Goal: Task Accomplishment & Management: Use online tool/utility

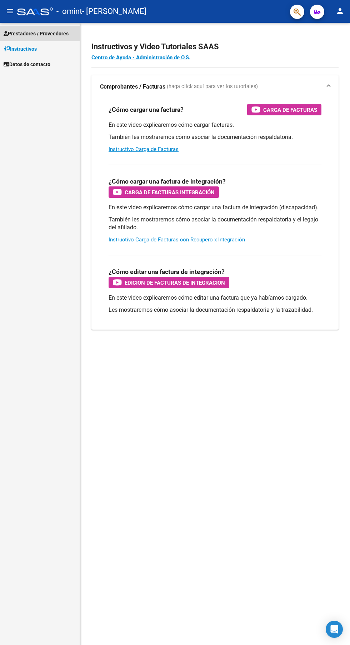
click at [52, 33] on span "Prestadores / Proveedores" at bounding box center [36, 34] width 65 height 8
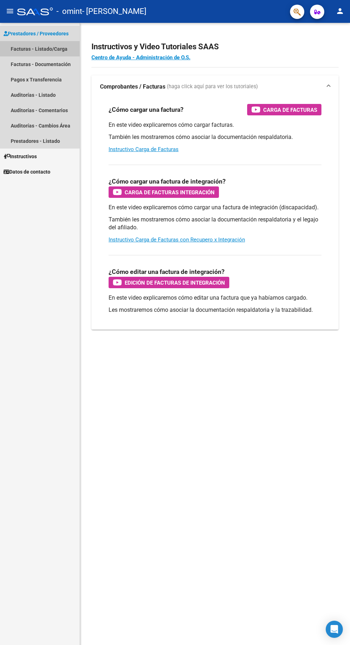
click at [54, 49] on link "Facturas - Listado/Carga" at bounding box center [40, 48] width 80 height 15
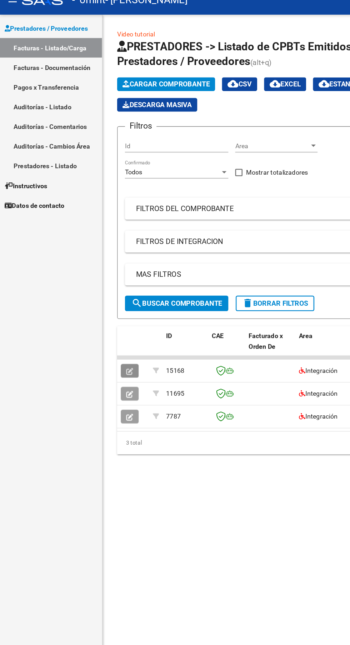
click at [108, 300] on button "button" at bounding box center [101, 300] width 14 height 11
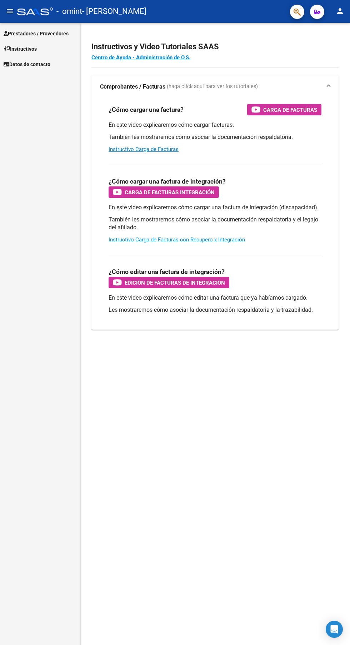
click at [14, 37] on span "Prestadores / Proveedores" at bounding box center [36, 34] width 65 height 8
click at [20, 35] on span "Prestadores / Proveedores" at bounding box center [36, 34] width 65 height 8
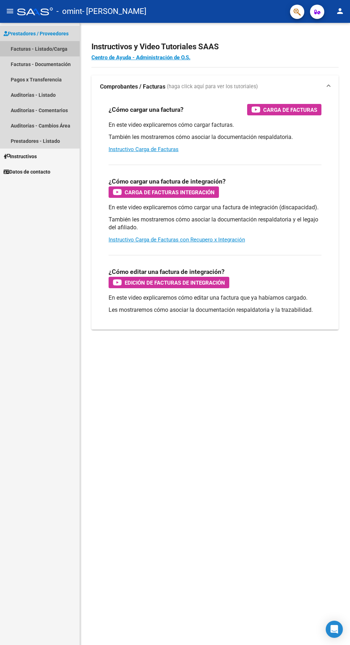
click at [8, 49] on link "Facturas - Listado/Carga" at bounding box center [40, 48] width 80 height 15
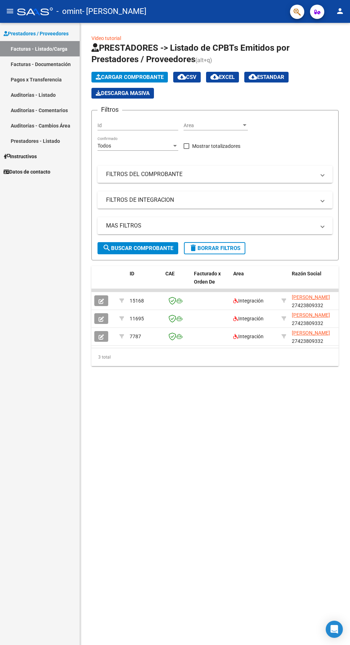
click at [99, 290] on datatable-body-cell at bounding box center [103, 290] width 25 height 3
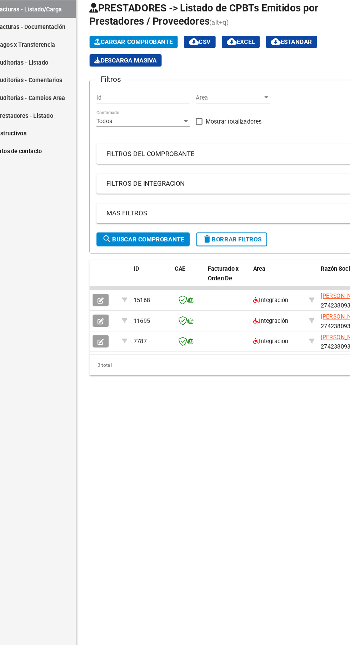
scroll to position [13, 0]
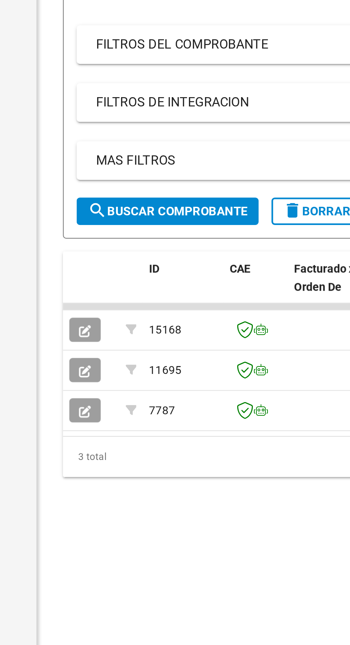
click at [99, 295] on button "button" at bounding box center [101, 300] width 14 height 11
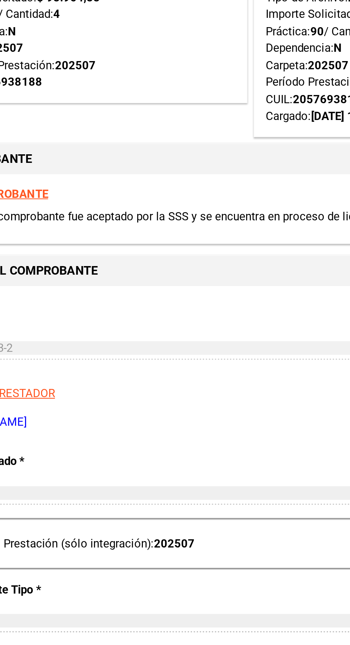
scroll to position [0, 0]
